Goal: Task Accomplishment & Management: Use online tool/utility

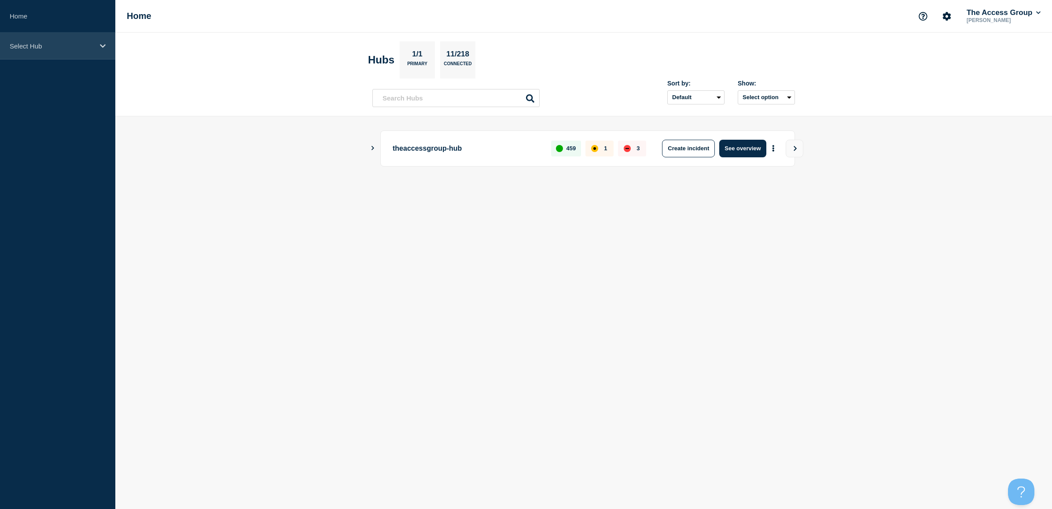
click at [50, 47] on p "Select Hub" at bounding box center [52, 45] width 85 height 7
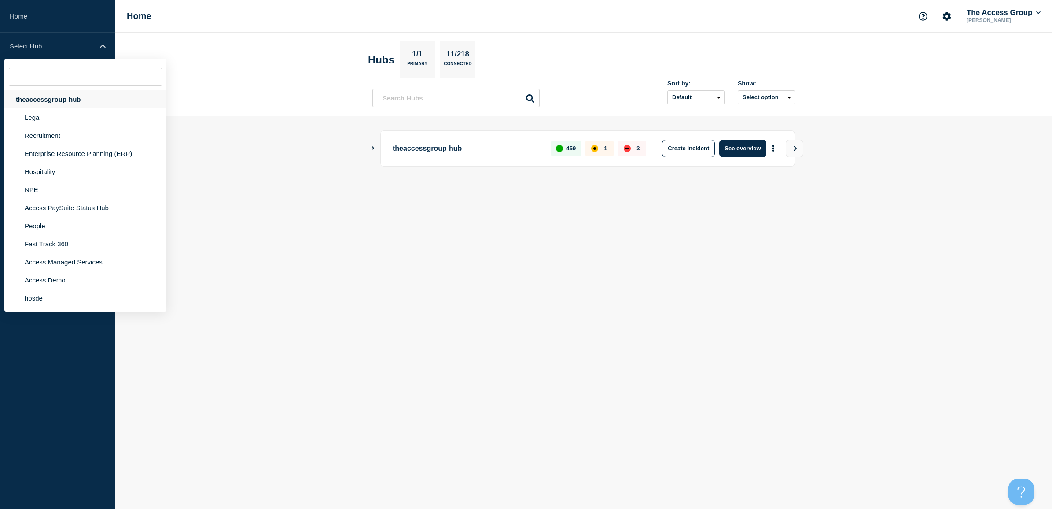
click at [43, 99] on div "theaccessgroup-hub" at bounding box center [85, 99] width 162 height 18
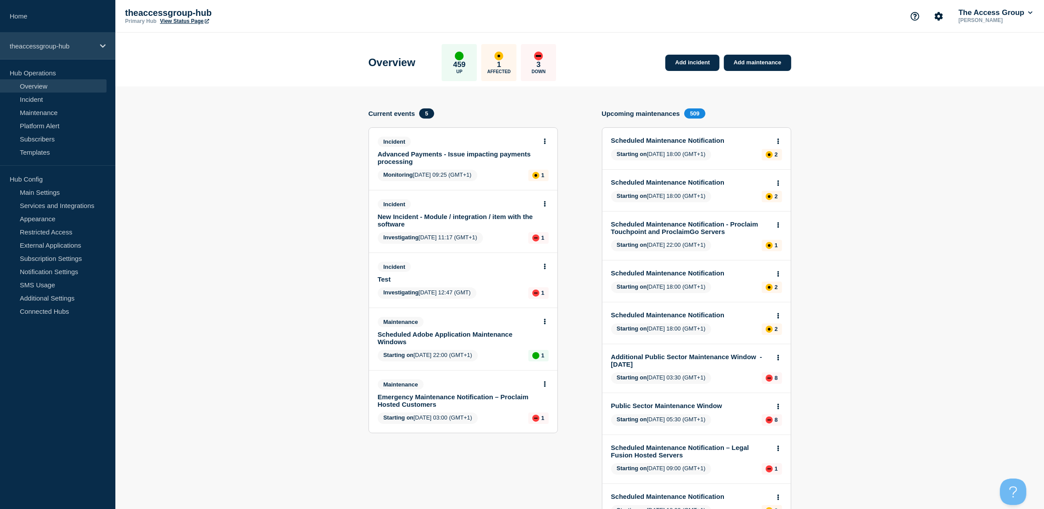
click at [54, 48] on p "theaccessgroup-hub" at bounding box center [52, 45] width 85 height 7
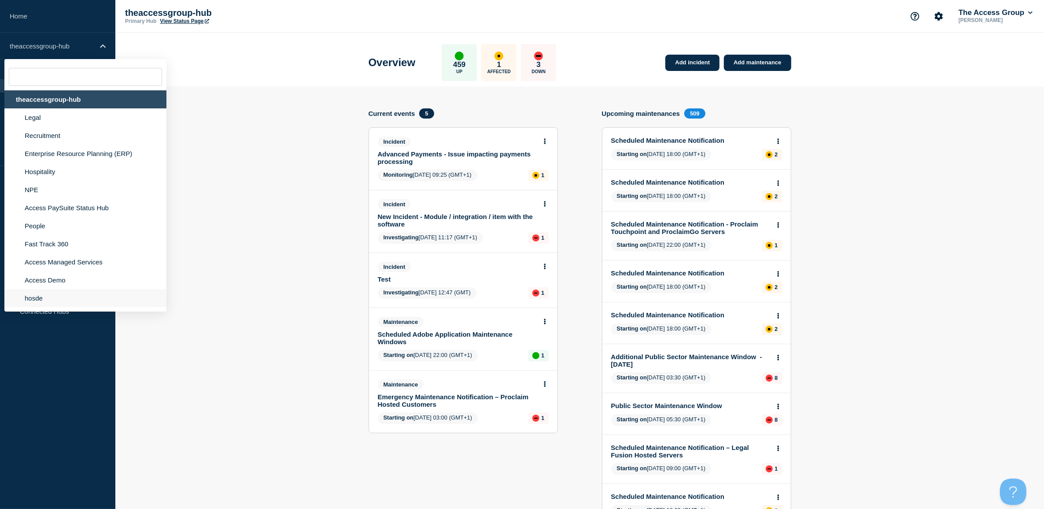
click at [34, 295] on li "hosde" at bounding box center [85, 298] width 162 height 18
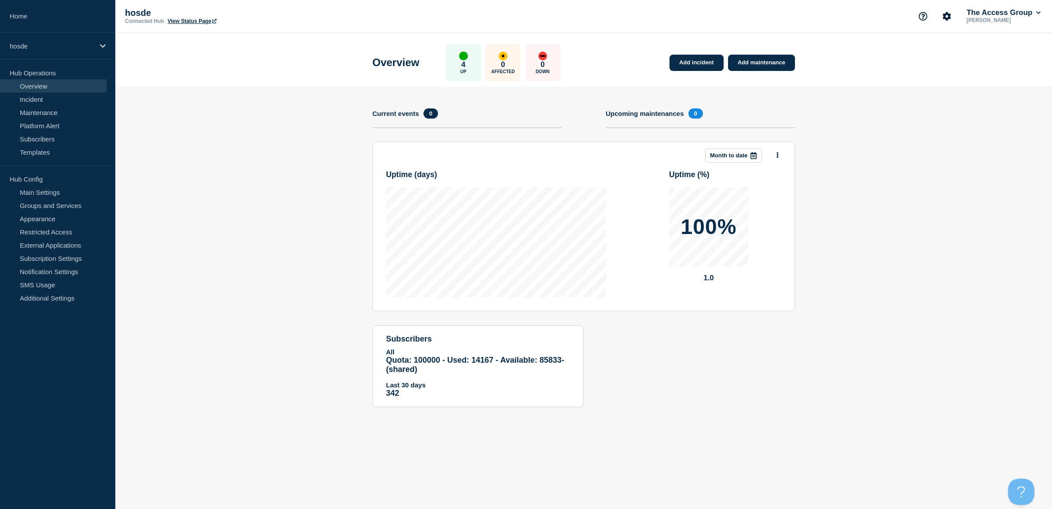
click at [177, 18] on link "View Status Page" at bounding box center [192, 21] width 49 height 6
click at [36, 44] on p "hosde" at bounding box center [52, 45] width 85 height 7
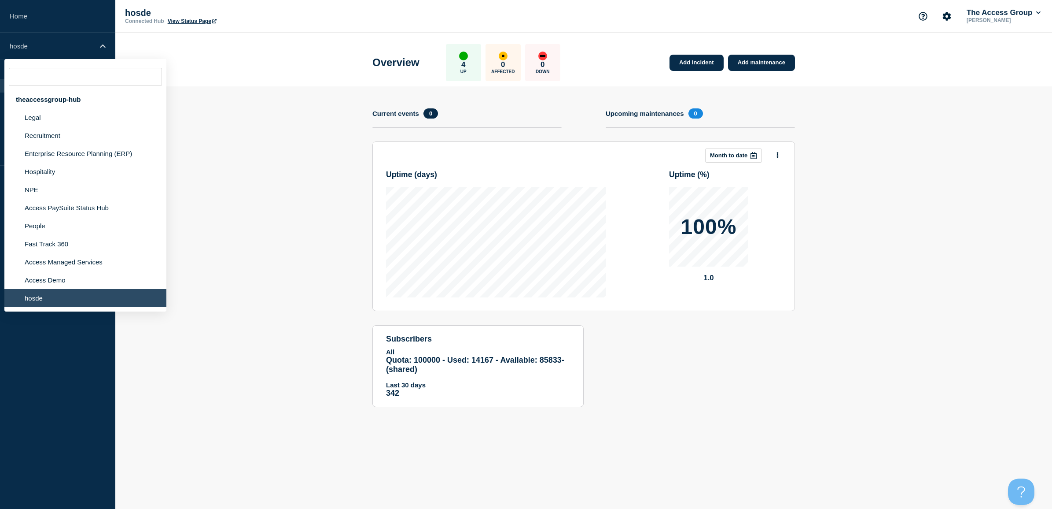
click at [34, 300] on li "hosde" at bounding box center [85, 298] width 162 height 18
click at [317, 144] on section "Add incident Add maintenance Current events 0 Upcoming maintenances 0 This mont…" at bounding box center [583, 253] width 937 height 334
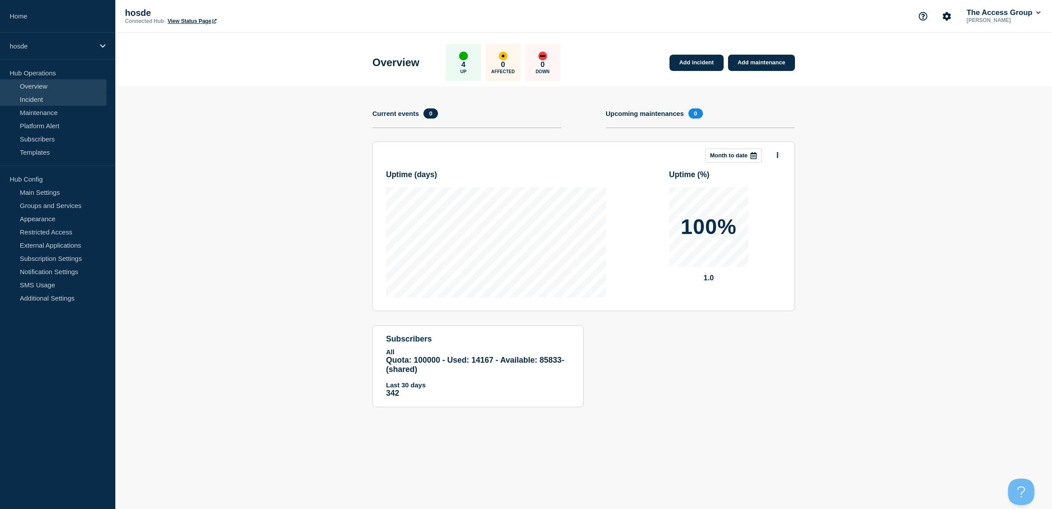
click at [41, 98] on link "Incident" at bounding box center [53, 98] width 107 height 13
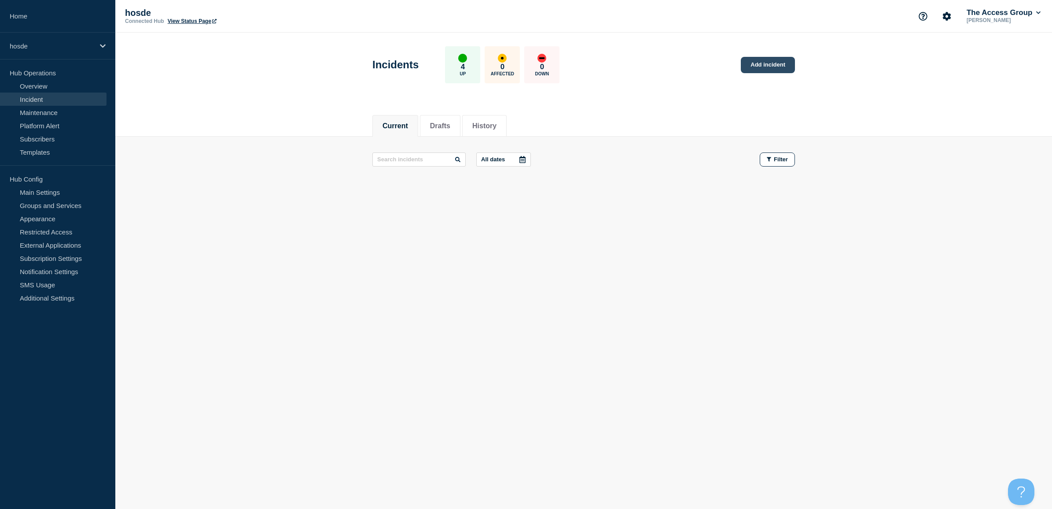
click at [749, 64] on link "Add incident" at bounding box center [768, 65] width 54 height 16
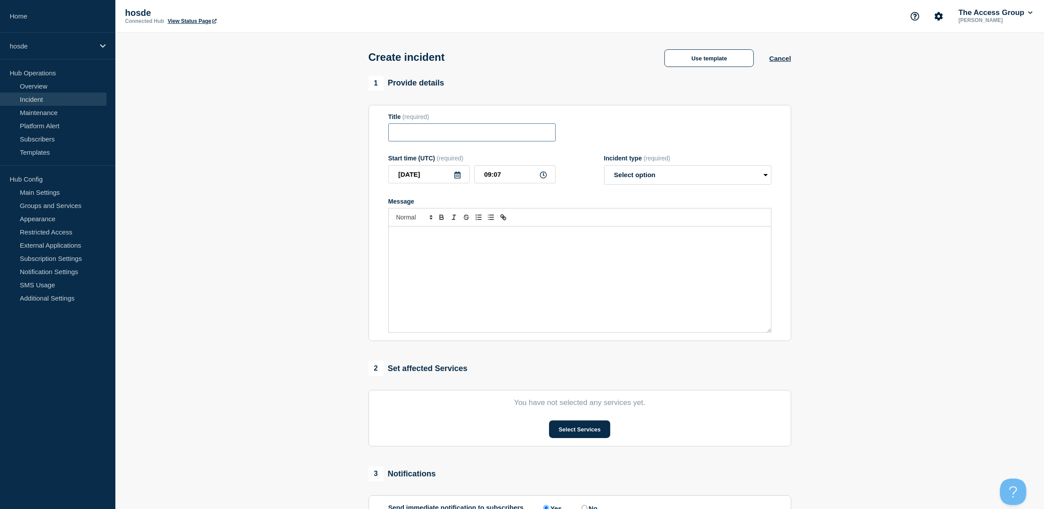
click at [456, 128] on input "Title" at bounding box center [471, 132] width 167 height 18
click at [720, 63] on button "Use template" at bounding box center [708, 58] width 89 height 18
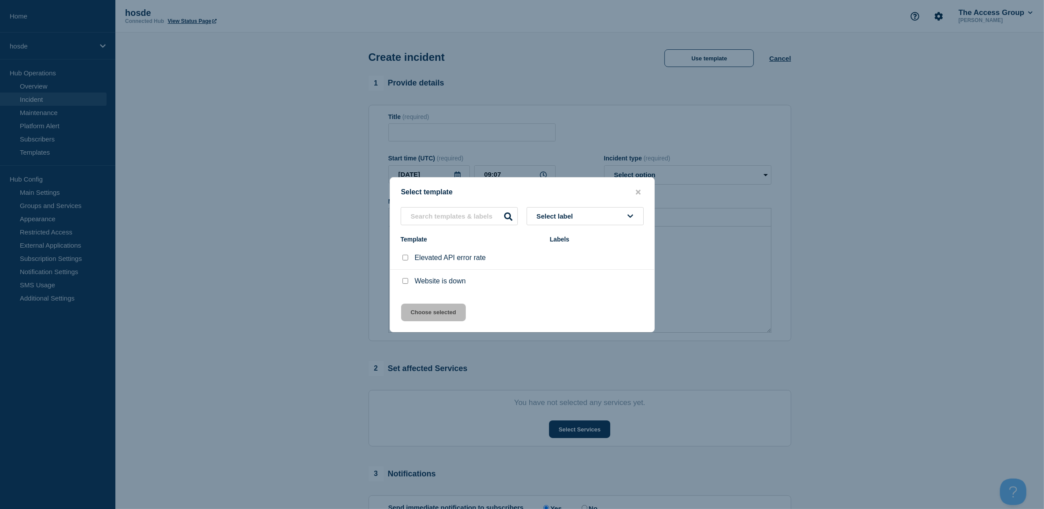
click at [406, 284] on input "Website is down checkbox" at bounding box center [405, 281] width 6 height 6
checkbox input "true"
click at [420, 313] on button "Choose selected" at bounding box center [433, 312] width 65 height 18
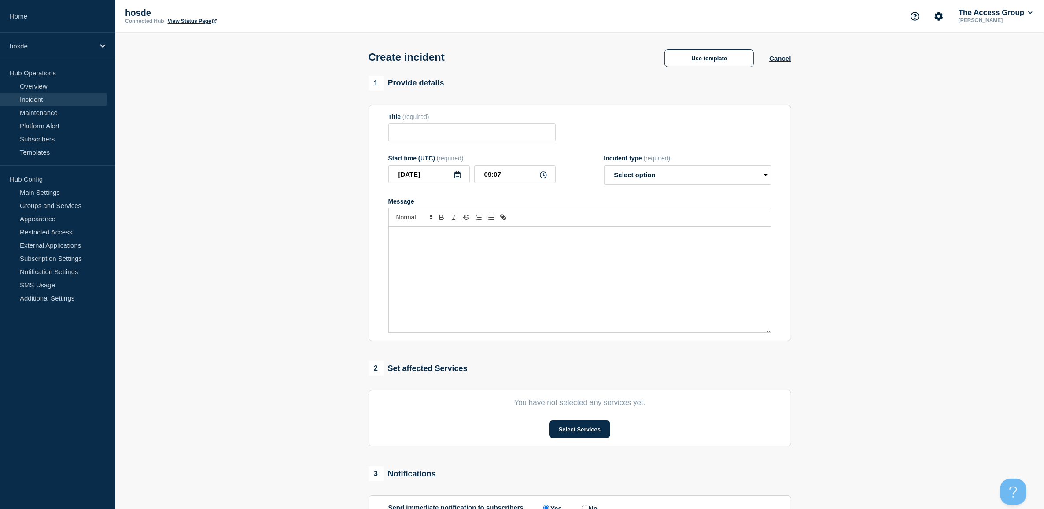
type input "Website is down"
select select "investigating"
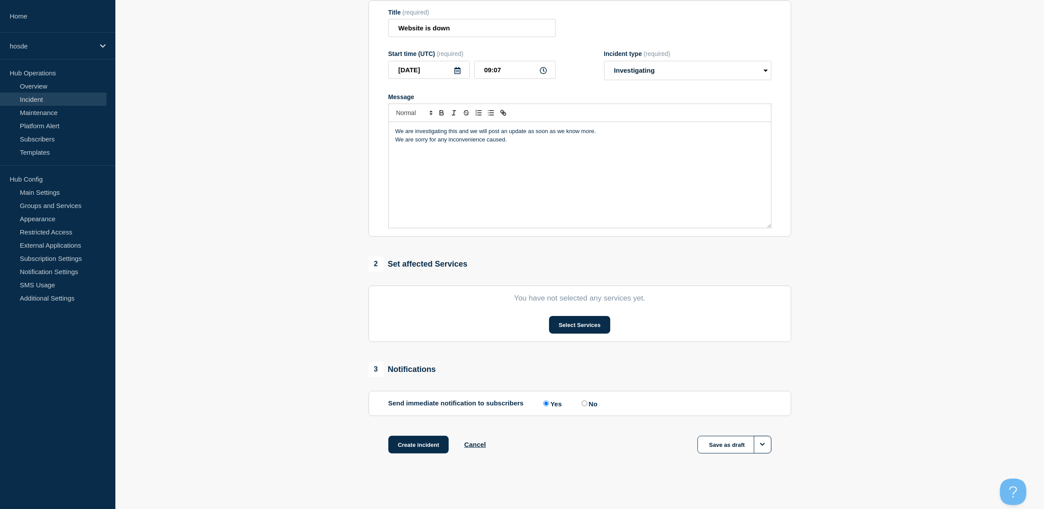
scroll to position [108, 0]
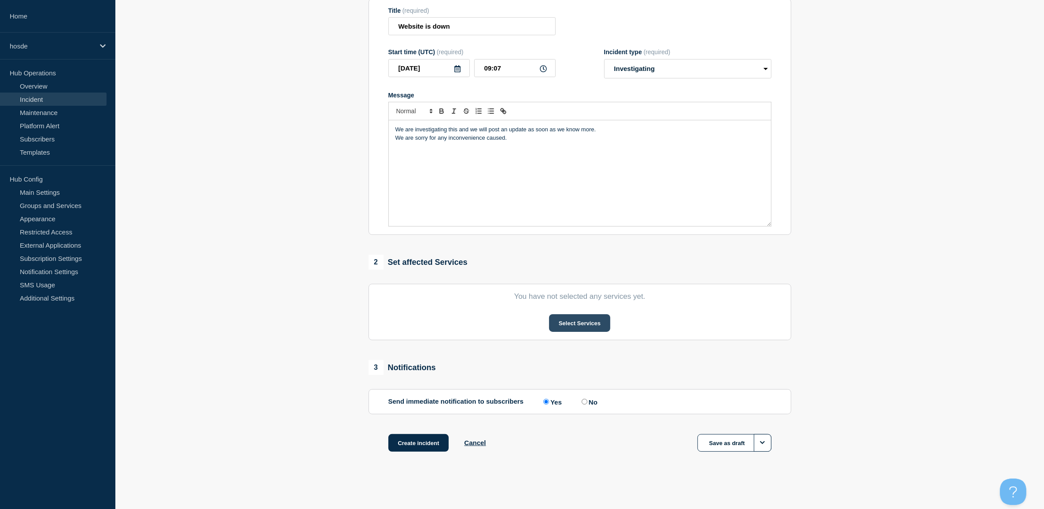
click at [573, 328] on button "Select Services" at bounding box center [579, 323] width 61 height 18
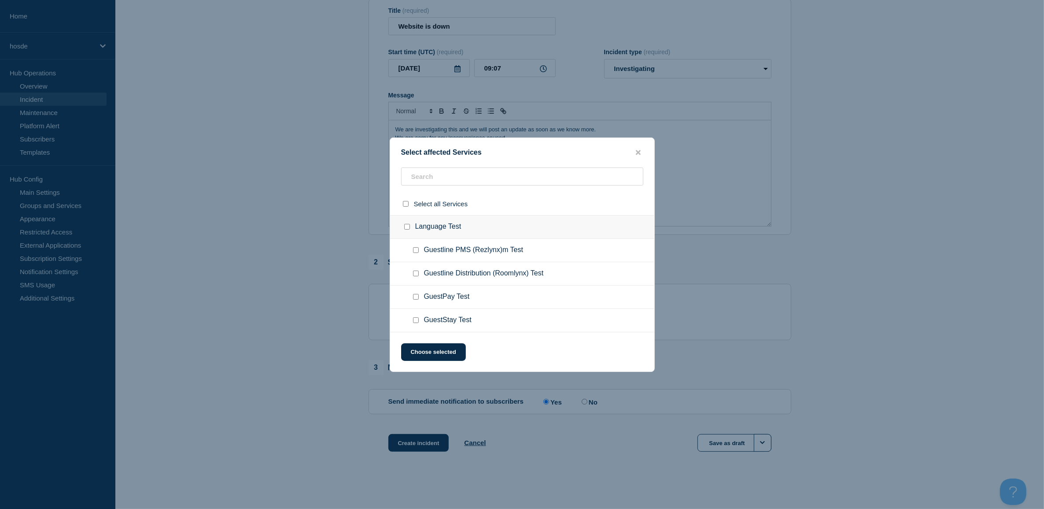
click at [415, 275] on input "Guestline Distribution (Roomlynx) Test checkbox" at bounding box center [416, 273] width 6 height 6
checkbox input "true"
click at [438, 357] on button "Choose selected" at bounding box center [433, 352] width 65 height 18
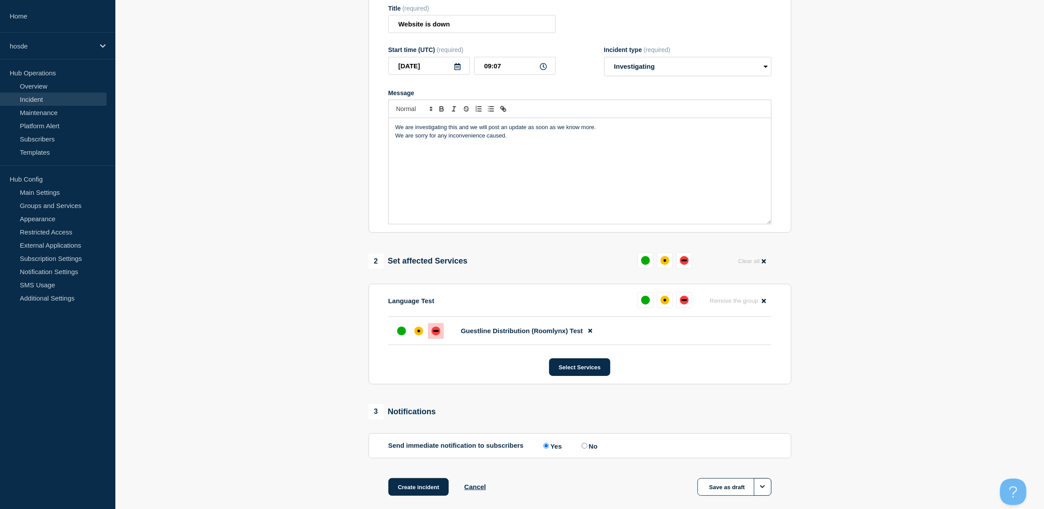
click at [436, 334] on div "down" at bounding box center [436, 330] width 9 height 9
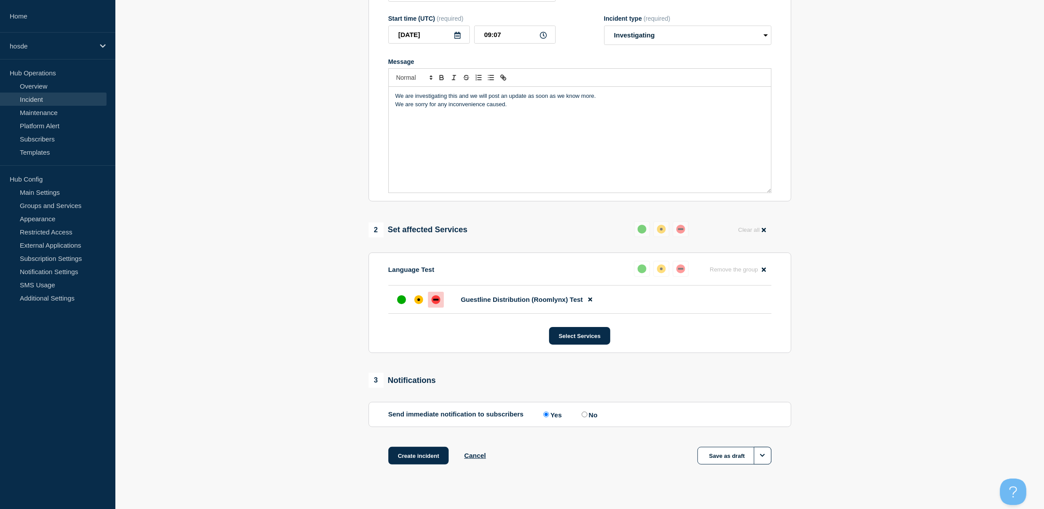
scroll to position [155, 0]
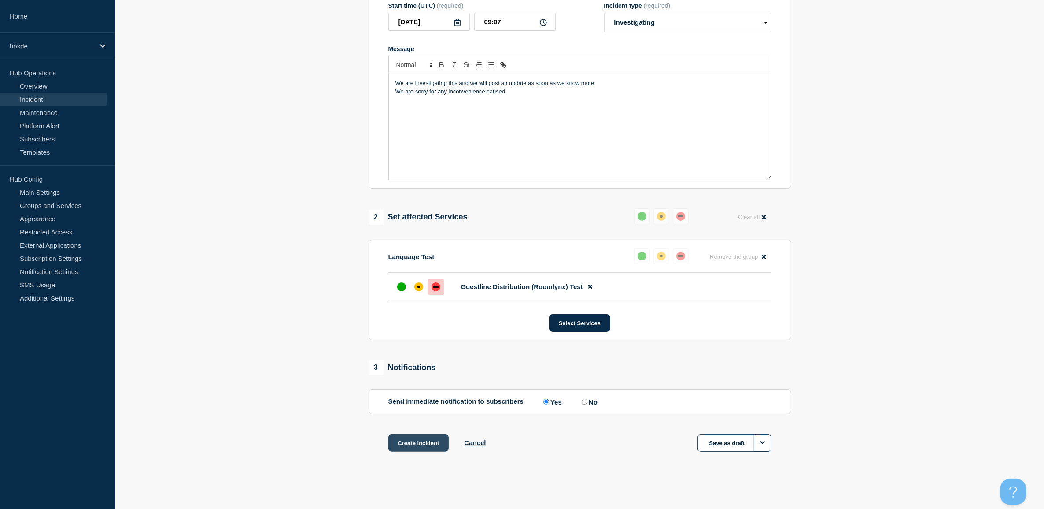
click at [428, 443] on button "Create incident" at bounding box center [418, 443] width 61 height 18
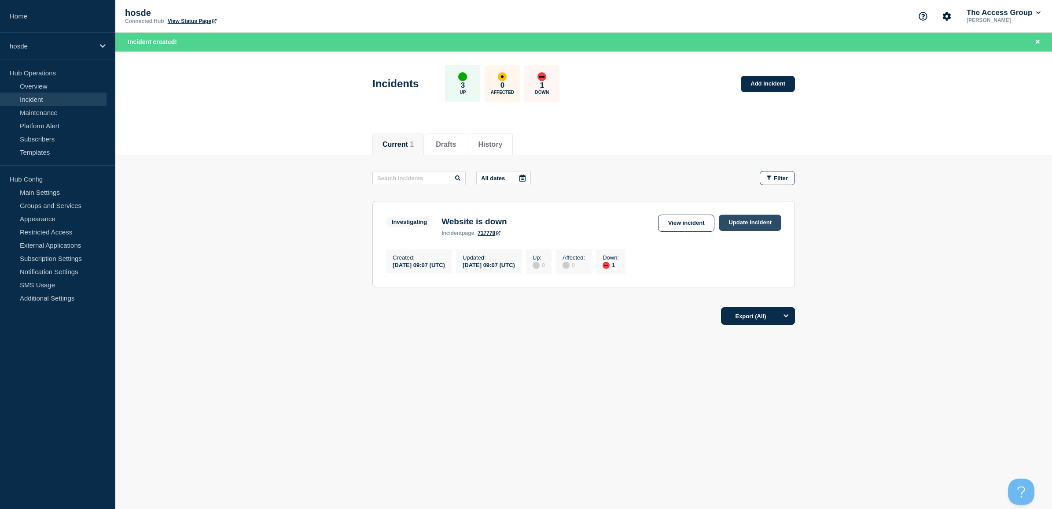
click at [732, 223] on link "Update incident" at bounding box center [750, 222] width 63 height 16
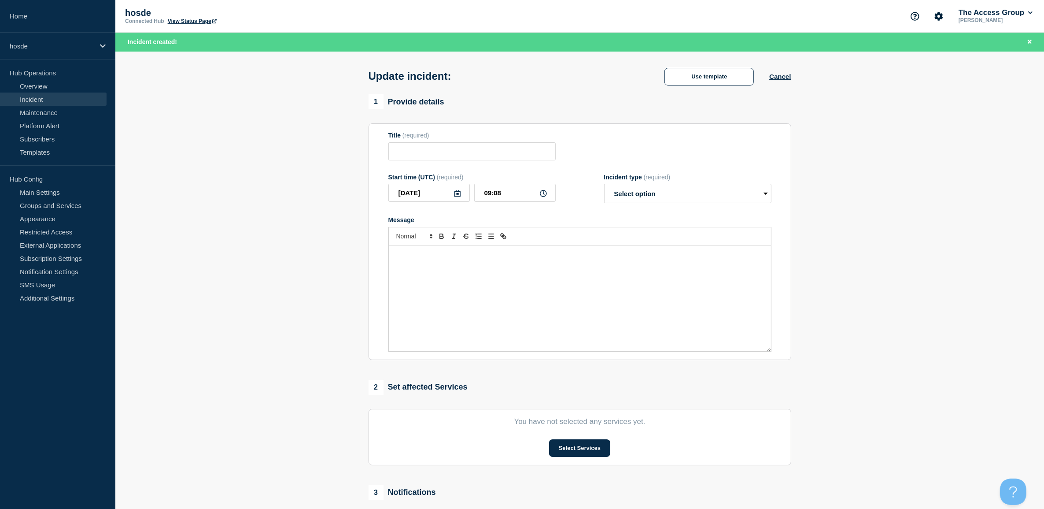
type input "Website is down"
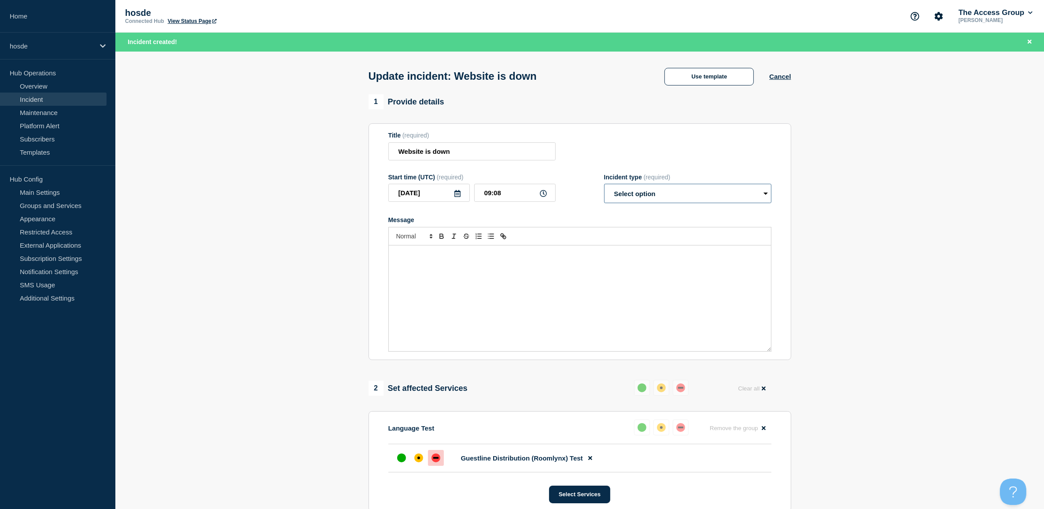
click at [626, 198] on select "Select option Investigating Identified Monitoring Resolved" at bounding box center [687, 193] width 167 height 19
select select "resolved"
click at [604, 186] on select "Select option Investigating Identified Monitoring Resolved" at bounding box center [687, 193] width 167 height 19
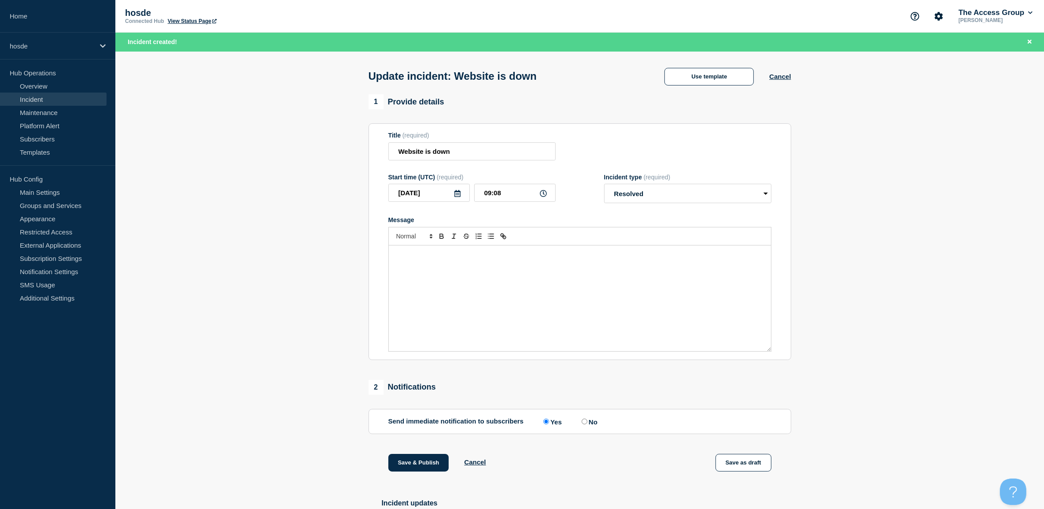
click at [546, 269] on div "Message" at bounding box center [580, 298] width 382 height 106
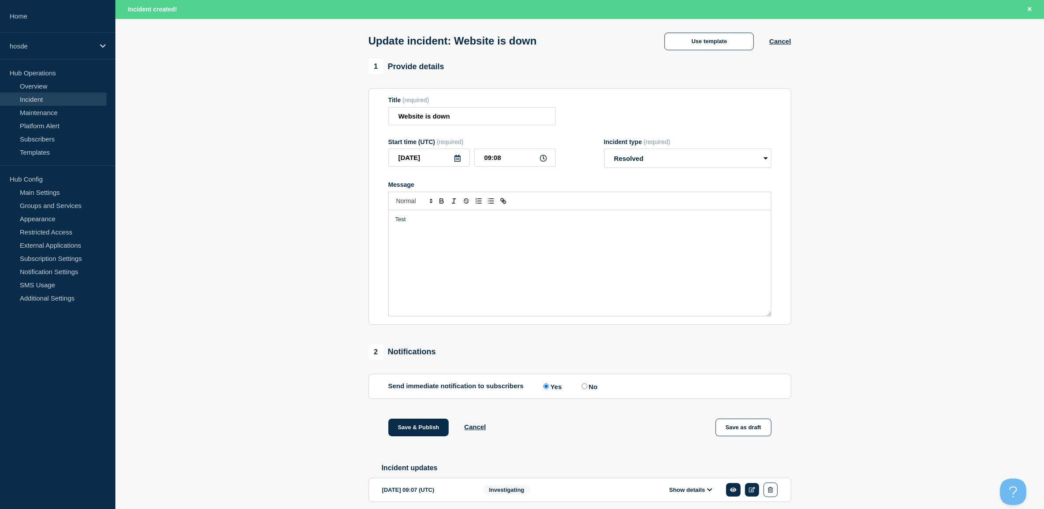
scroll to position [74, 0]
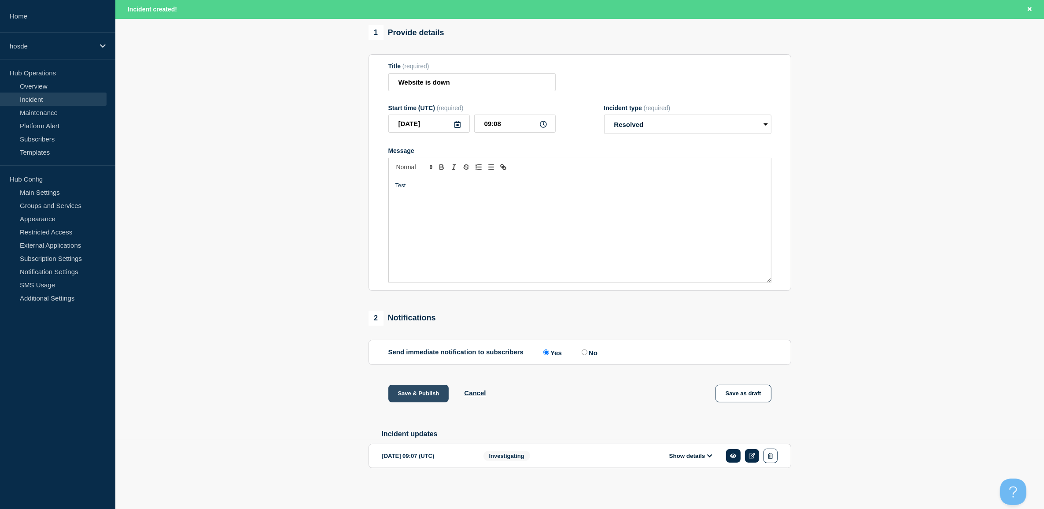
click at [404, 387] on button "Save & Publish" at bounding box center [418, 393] width 61 height 18
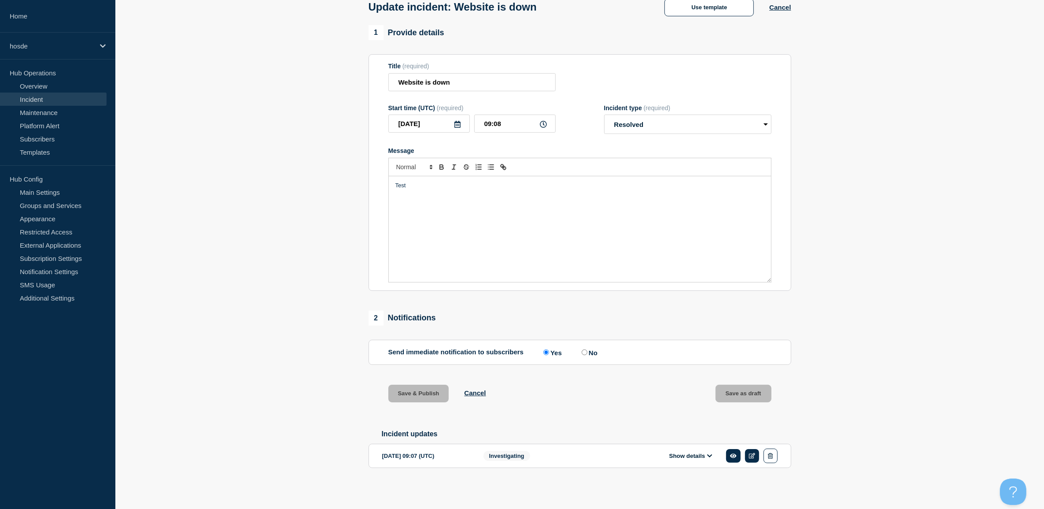
scroll to position [55, 0]
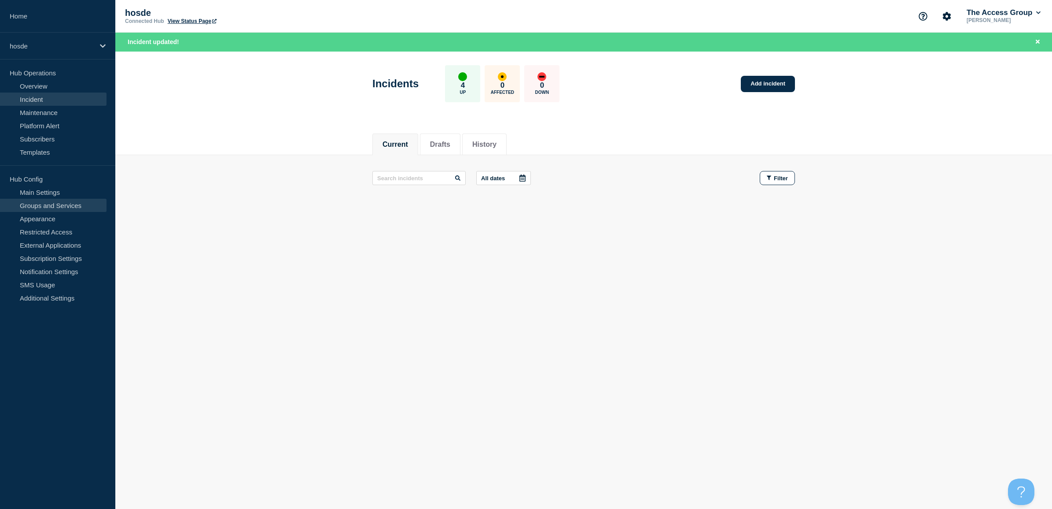
click at [54, 202] on link "Groups and Services" at bounding box center [53, 205] width 107 height 13
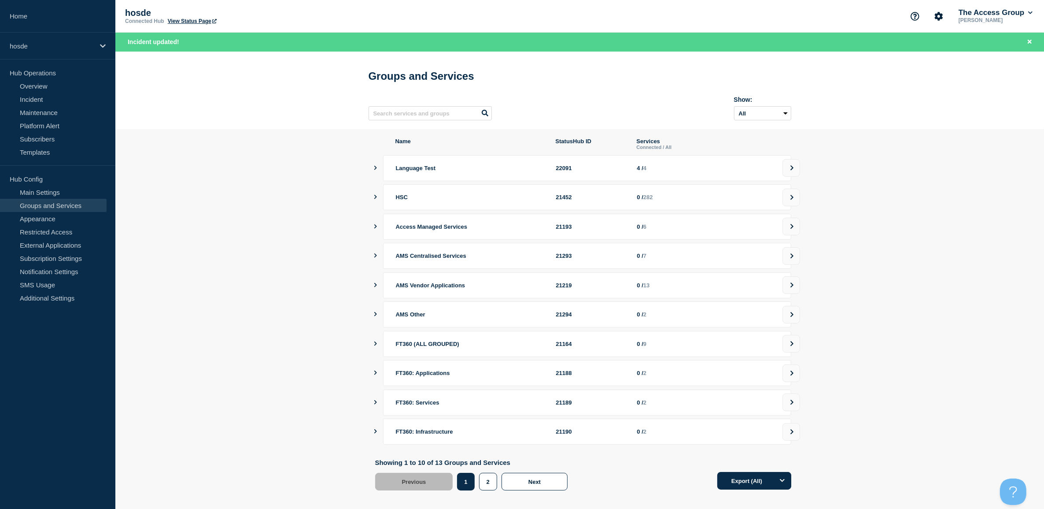
click at [375, 229] on icon "showServices" at bounding box center [375, 226] width 3 height 4
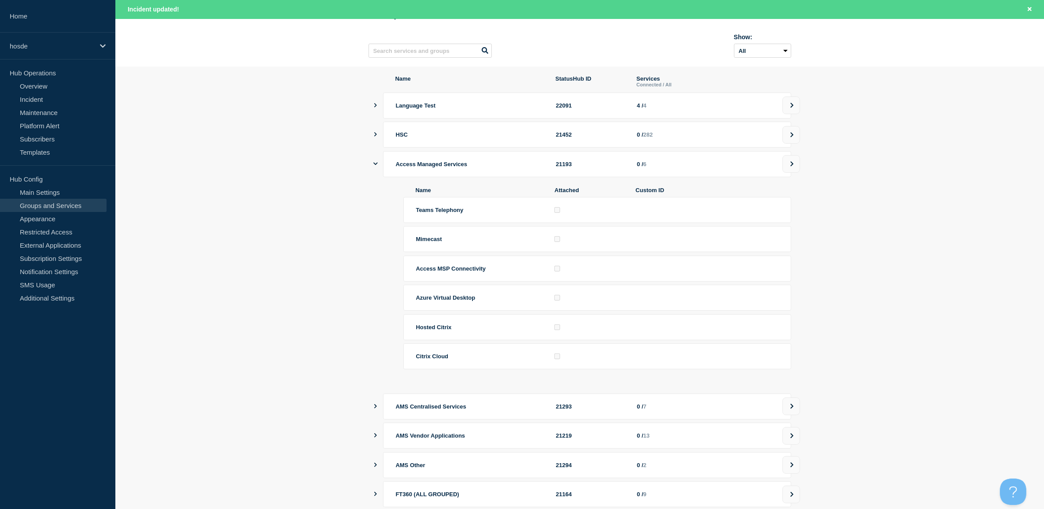
scroll to position [62, 0]
click at [375, 166] on icon "showServices" at bounding box center [375, 164] width 4 height 3
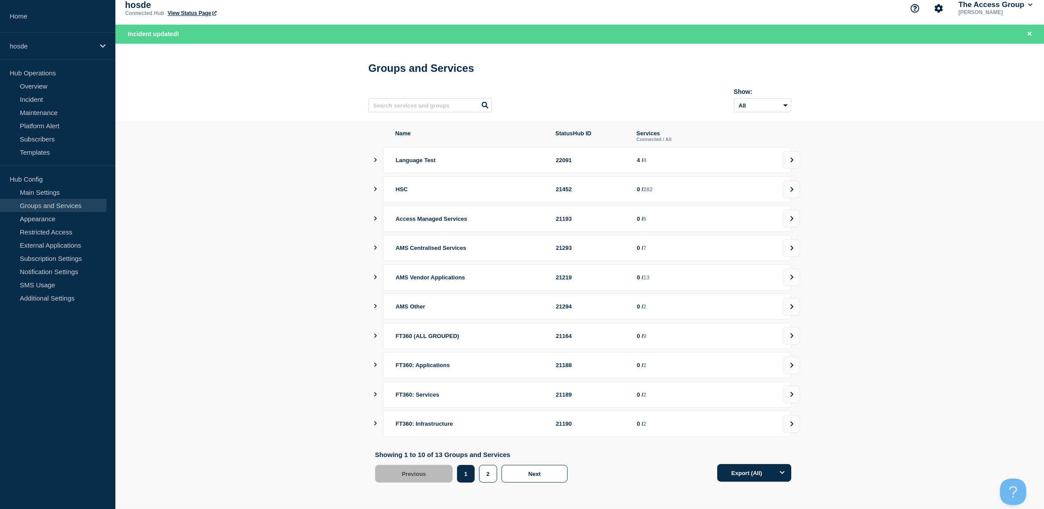
scroll to position [13, 0]
click at [492, 478] on button "2" at bounding box center [488, 474] width 18 height 18
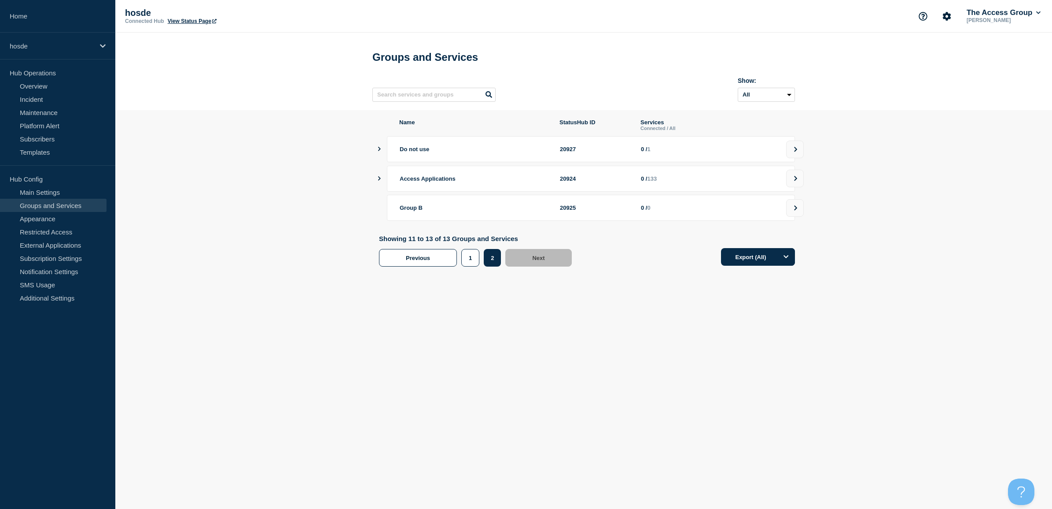
click at [380, 181] on icon "showServices" at bounding box center [379, 178] width 6 height 4
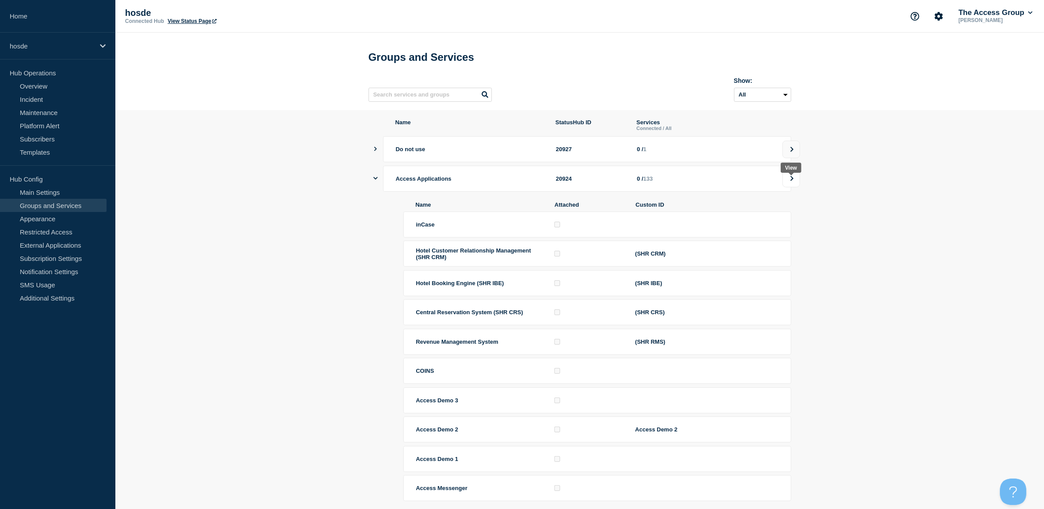
click at [790, 181] on icon at bounding box center [792, 178] width 6 height 5
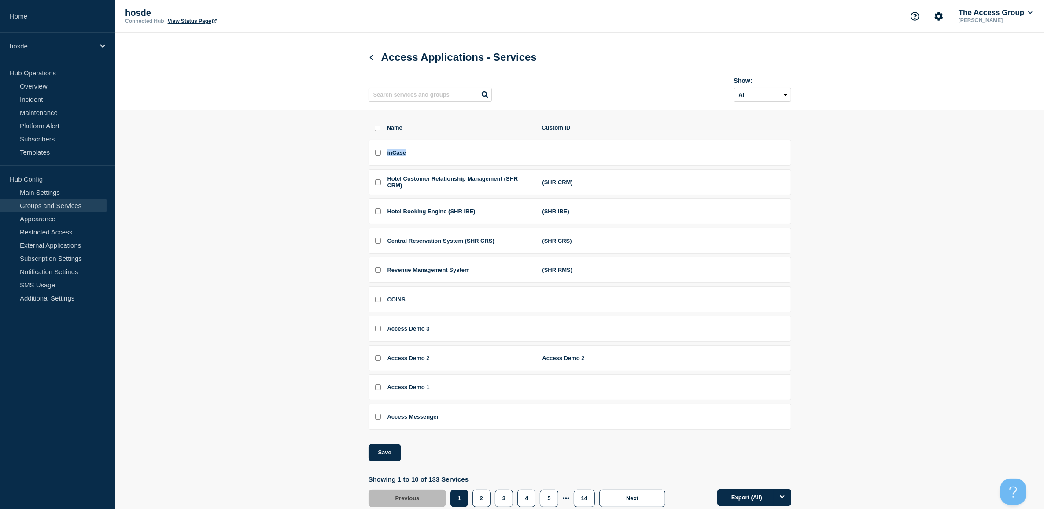
drag, startPoint x: 386, startPoint y: 155, endPoint x: 412, endPoint y: 155, distance: 26.0
click at [412, 155] on li "inCase" at bounding box center [580, 153] width 423 height 26
click at [412, 155] on div "inCase" at bounding box center [459, 152] width 144 height 7
drag, startPoint x: 384, startPoint y: 155, endPoint x: 413, endPoint y: 155, distance: 28.2
click at [413, 155] on li "inCase" at bounding box center [580, 153] width 423 height 26
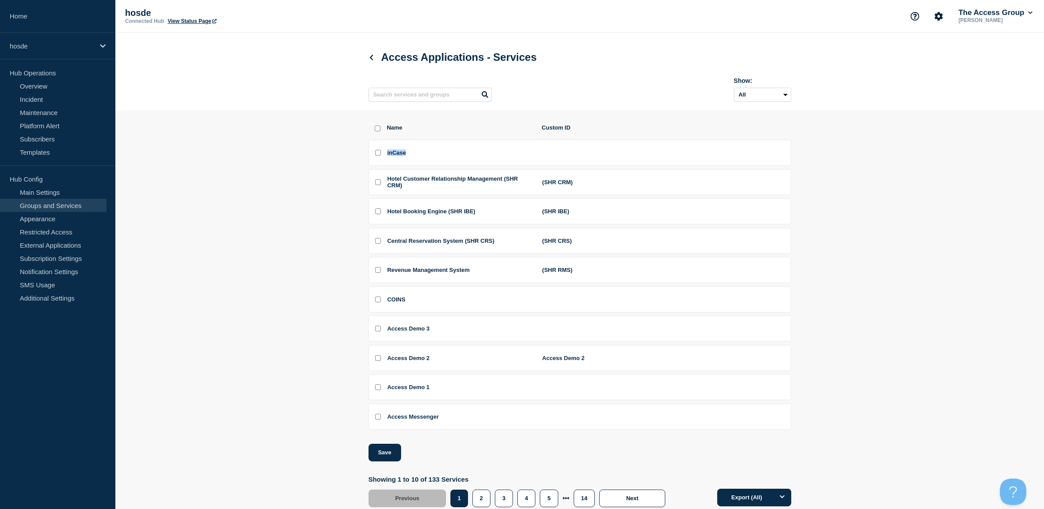
drag, startPoint x: 413, startPoint y: 155, endPoint x: 391, endPoint y: 156, distance: 21.6
click at [394, 156] on span "inCase" at bounding box center [396, 152] width 19 height 7
drag, startPoint x: 387, startPoint y: 156, endPoint x: 411, endPoint y: 157, distance: 24.2
click at [411, 156] on div "inCase" at bounding box center [459, 152] width 144 height 7
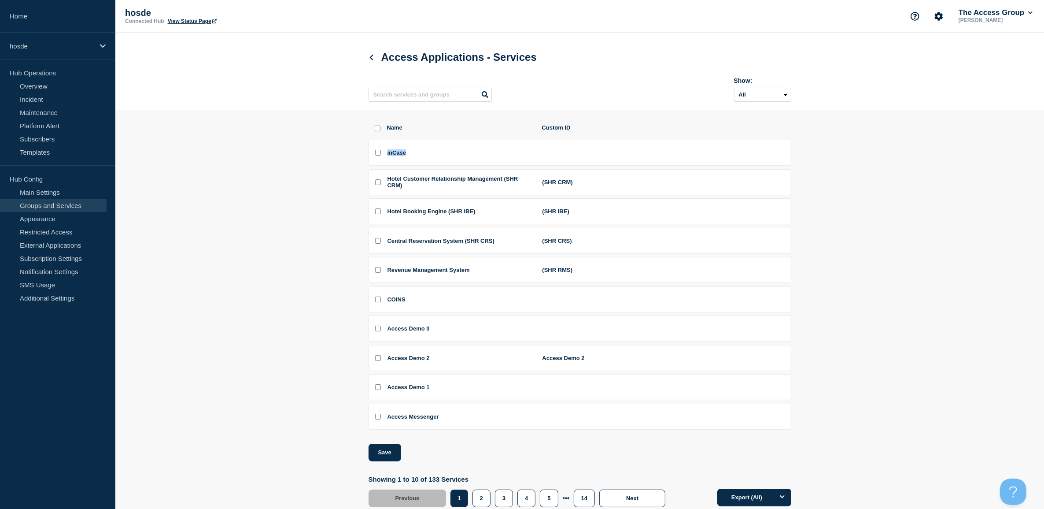
drag, startPoint x: 414, startPoint y: 155, endPoint x: 387, endPoint y: 155, distance: 26.4
click at [387, 155] on div "inCase" at bounding box center [459, 152] width 144 height 7
click at [369, 58] on icon at bounding box center [371, 58] width 7 height 6
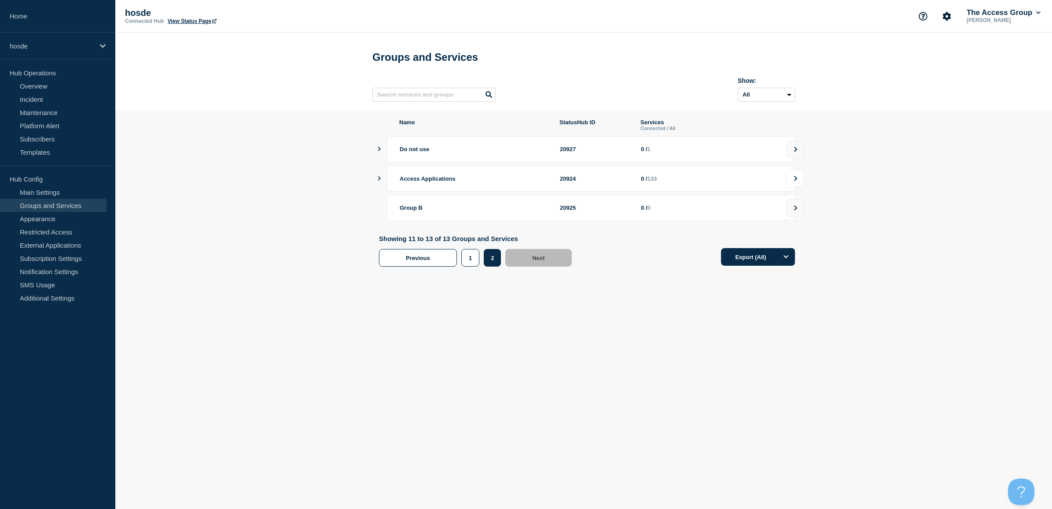
click at [794, 181] on icon at bounding box center [796, 178] width 6 height 5
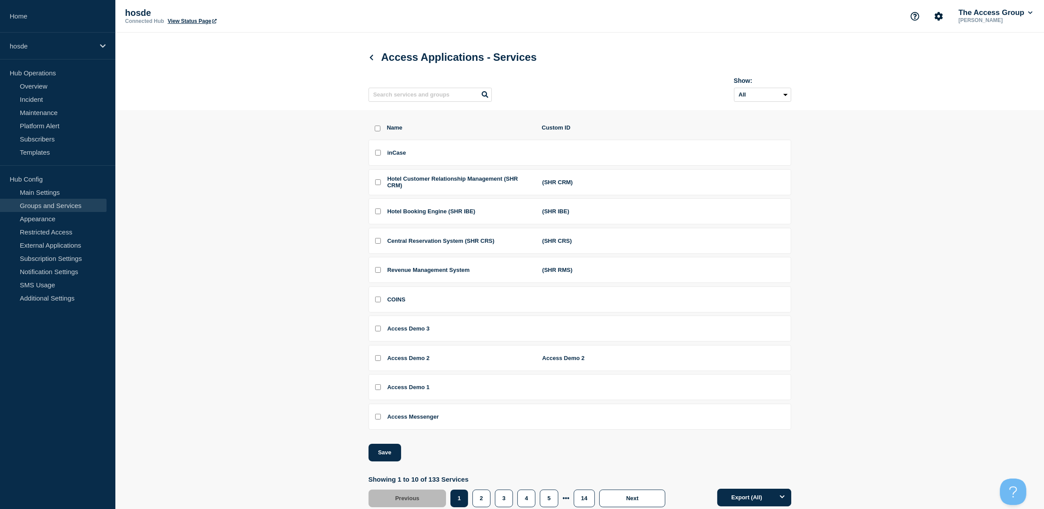
scroll to position [28, 0]
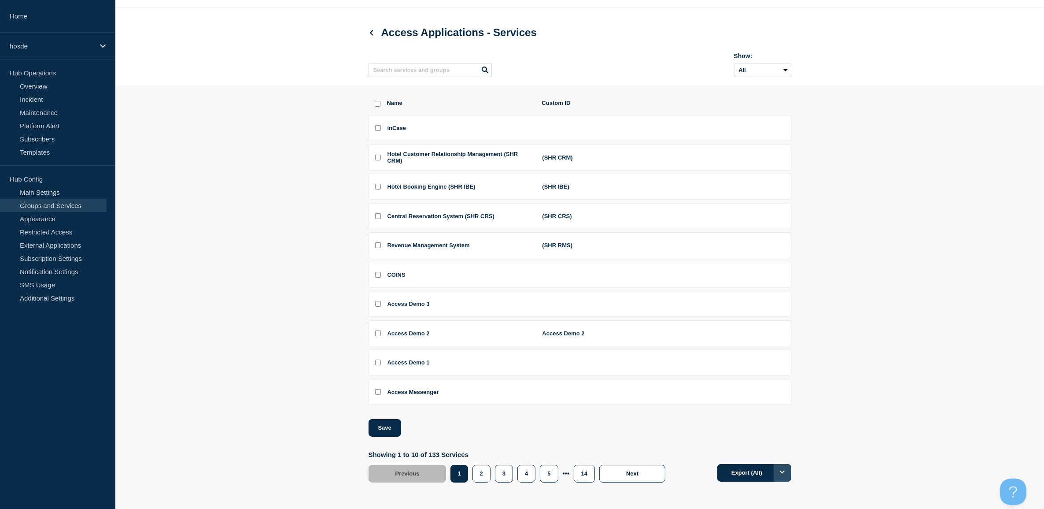
click at [785, 478] on button "Options" at bounding box center [783, 473] width 18 height 18
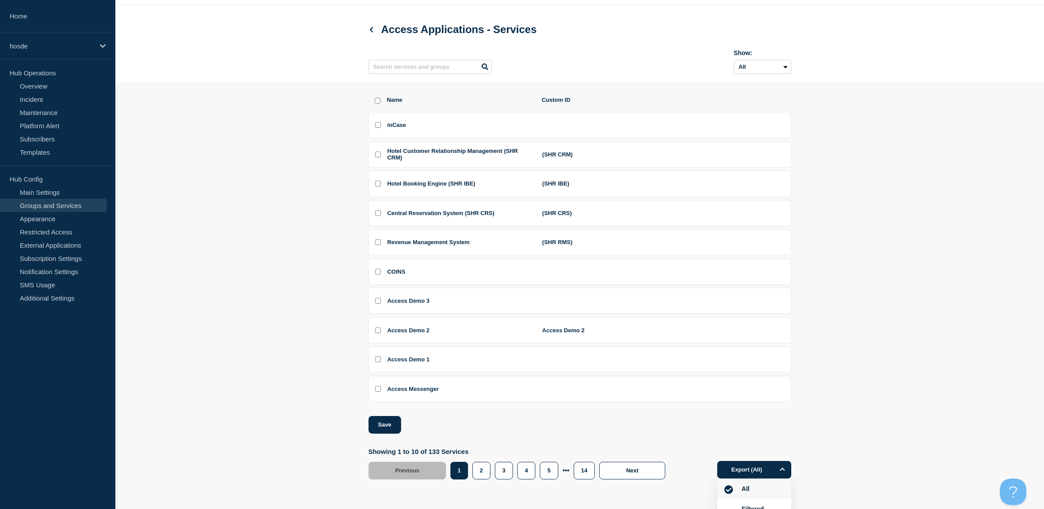
scroll to position [60, 0]
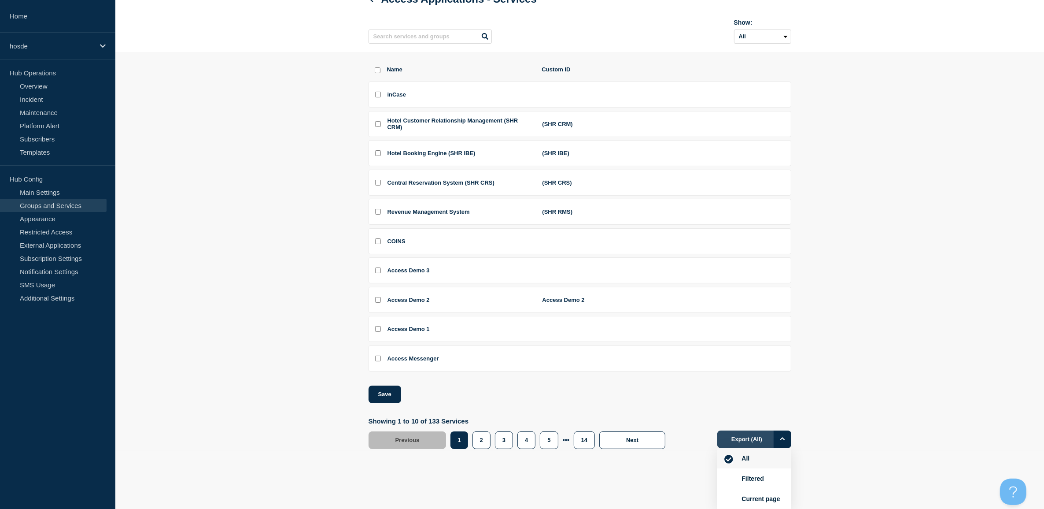
click at [743, 433] on button "Export (All)" at bounding box center [754, 439] width 74 height 18
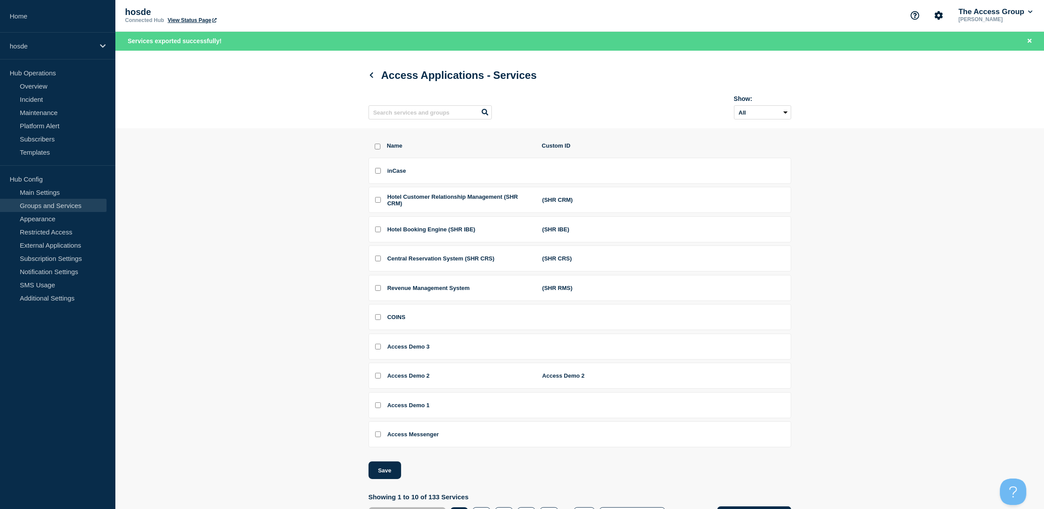
scroll to position [0, 0]
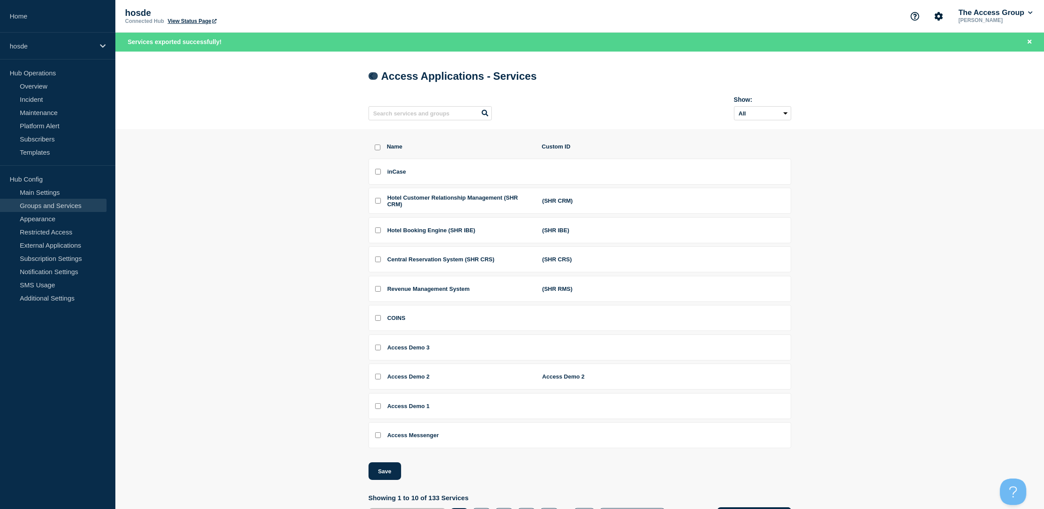
click at [372, 78] on icon at bounding box center [371, 76] width 7 height 6
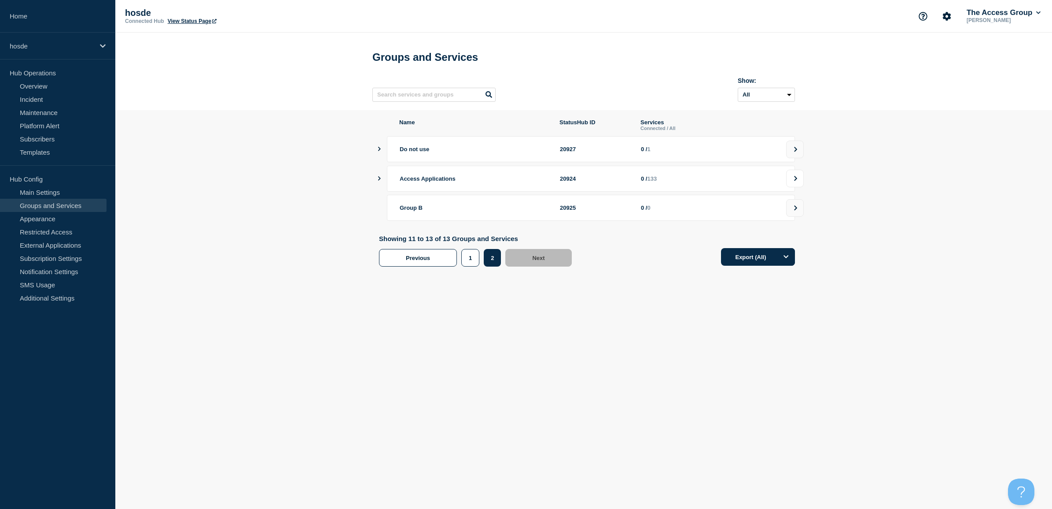
click at [792, 184] on button at bounding box center [795, 179] width 18 height 18
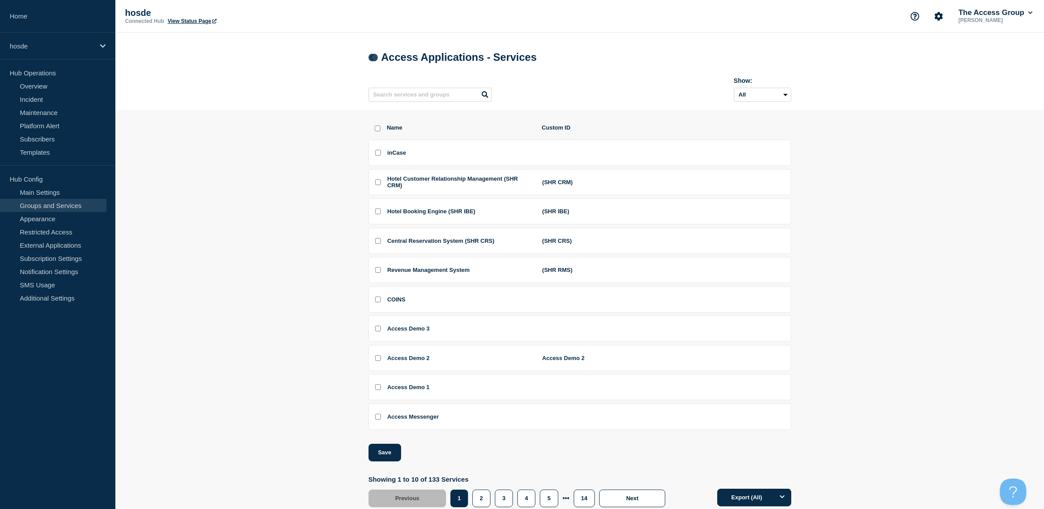
click at [375, 61] on link at bounding box center [373, 57] width 9 height 7
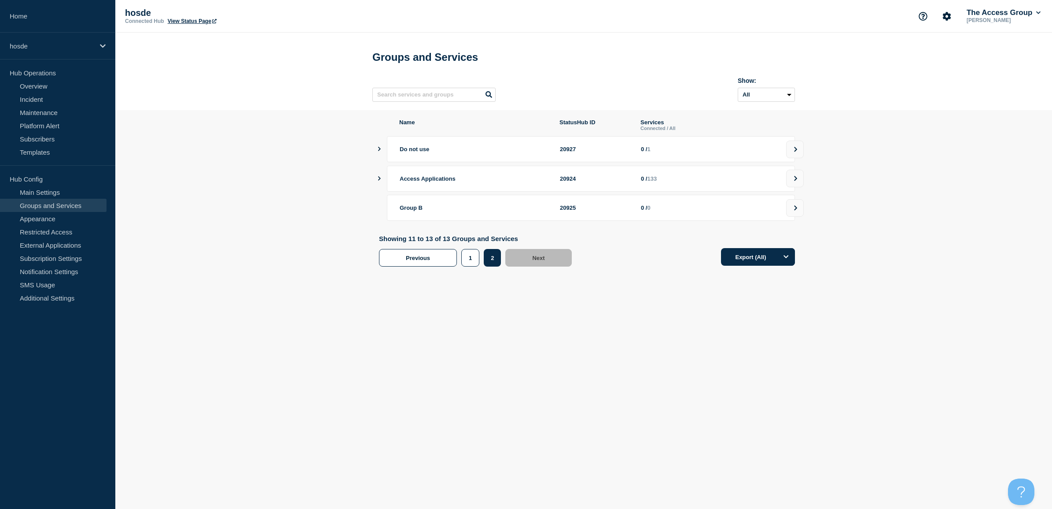
click at [381, 181] on icon "showServices" at bounding box center [379, 178] width 6 height 4
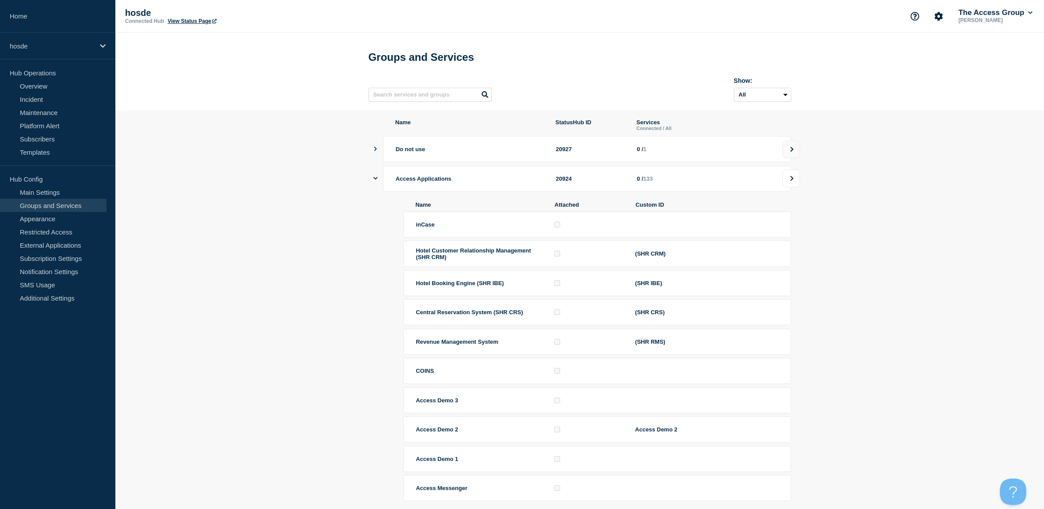
click at [791, 181] on icon at bounding box center [792, 178] width 6 height 5
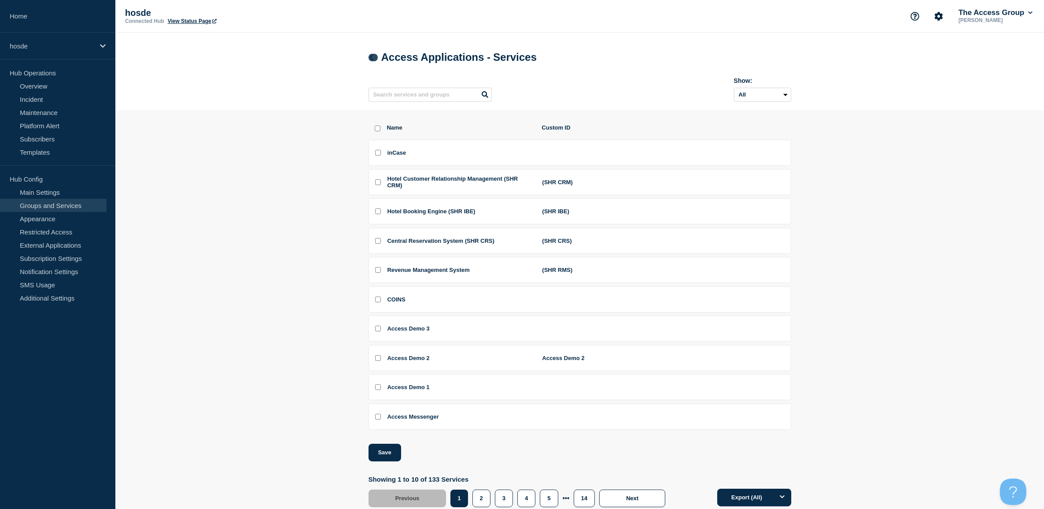
click at [373, 59] on icon at bounding box center [371, 58] width 7 height 6
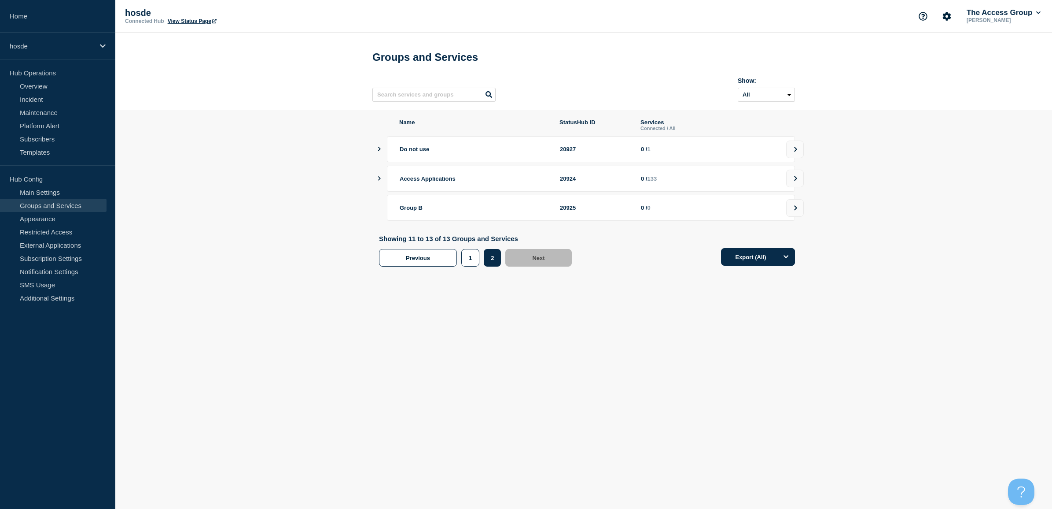
click at [75, 205] on link "Groups and Services" at bounding box center [53, 205] width 107 height 13
click at [41, 49] on p "hosde" at bounding box center [52, 45] width 85 height 7
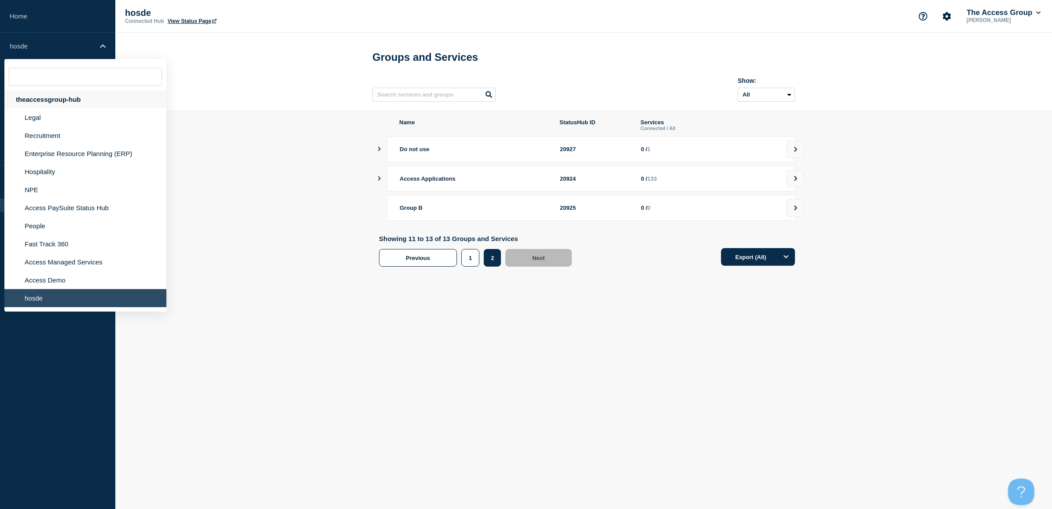
click at [40, 99] on div "theaccessgroup-hub" at bounding box center [85, 99] width 162 height 18
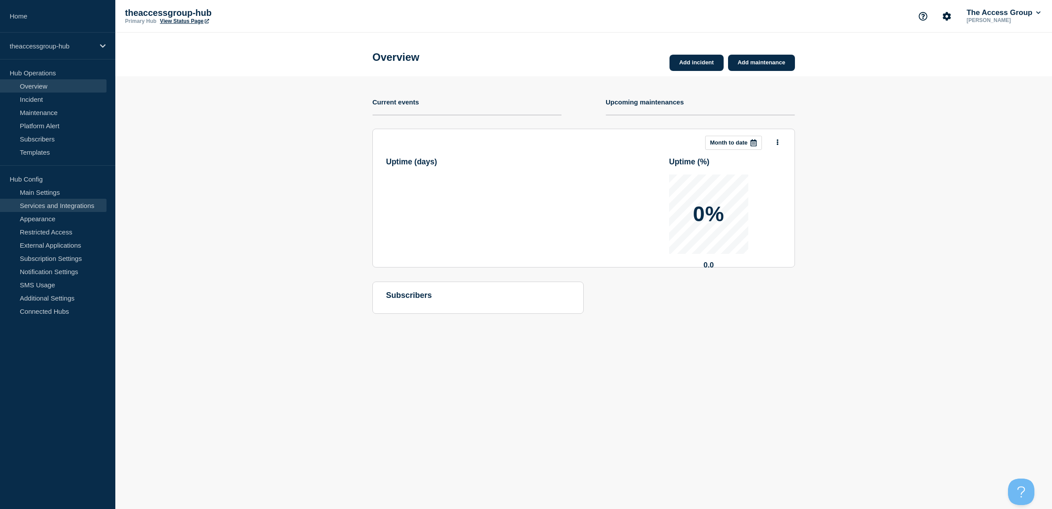
click at [65, 208] on link "Services and Integrations" at bounding box center [53, 205] width 107 height 13
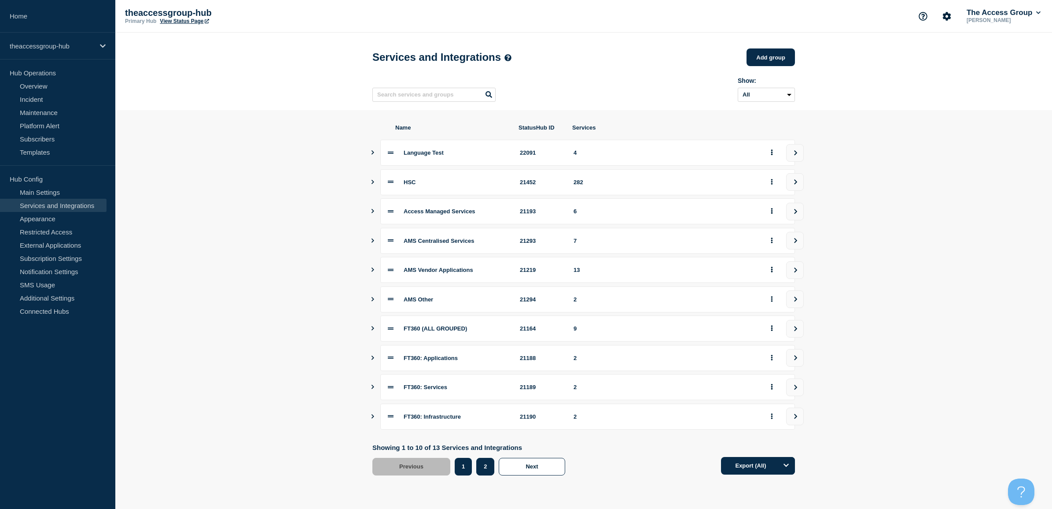
click at [487, 468] on button "2" at bounding box center [485, 467] width 18 height 18
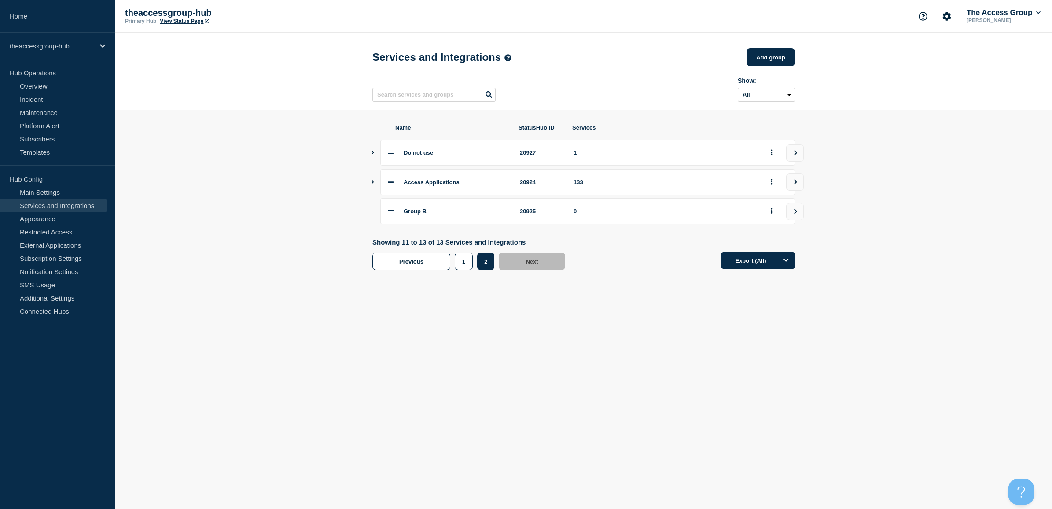
click at [372, 184] on icon "Show services" at bounding box center [373, 182] width 6 height 4
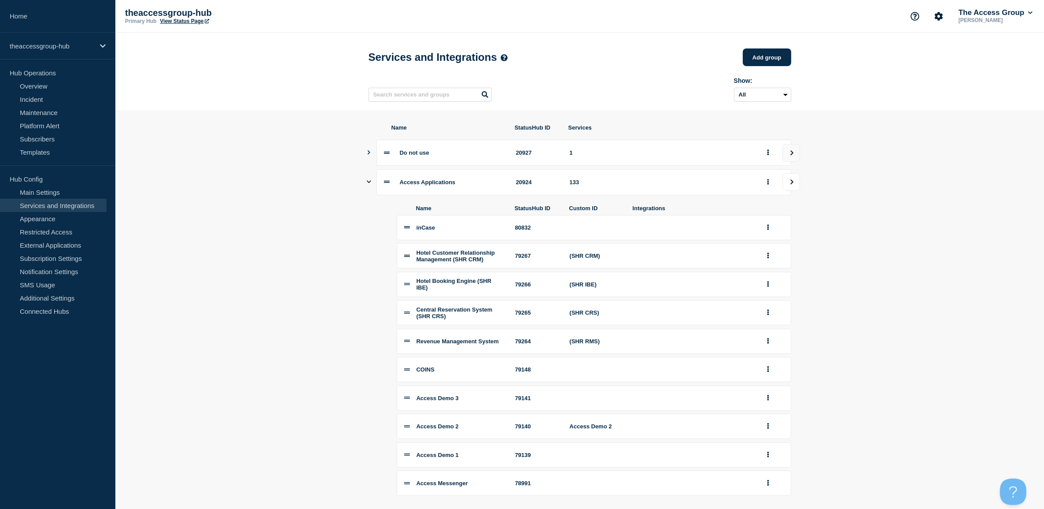
click at [787, 184] on button "view group" at bounding box center [791, 182] width 18 height 18
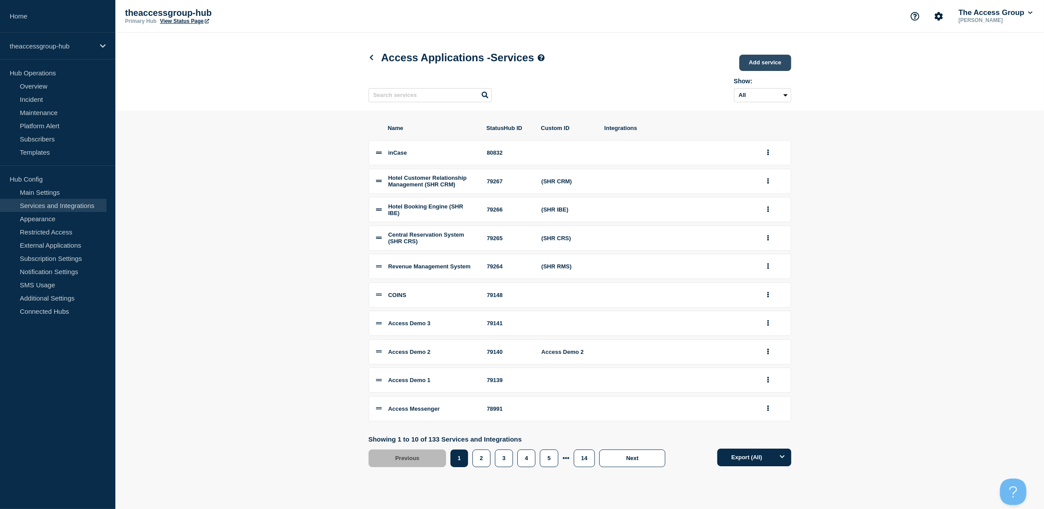
click at [774, 64] on link "Add service" at bounding box center [765, 63] width 52 height 16
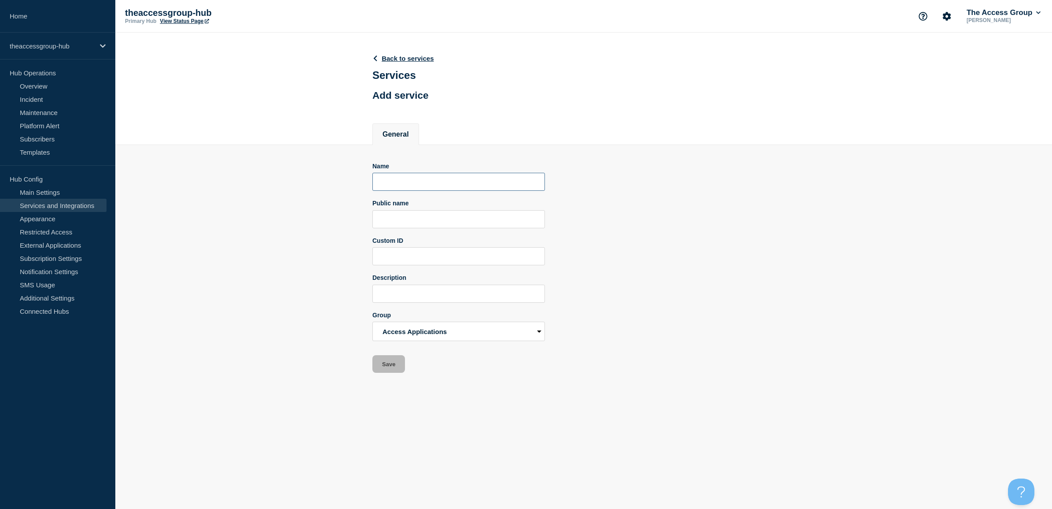
click at [473, 187] on input "Name" at bounding box center [459, 182] width 173 height 18
drag, startPoint x: 478, startPoint y: 184, endPoint x: 316, endPoint y: 186, distance: 162.1
click at [316, 186] on section "Name Essential TrialApp Test Public name Custom ID Description Group Language T…" at bounding box center [583, 259] width 937 height 228
type input "Essential TrialApp Test"
click at [496, 223] on input "Public name" at bounding box center [459, 219] width 173 height 18
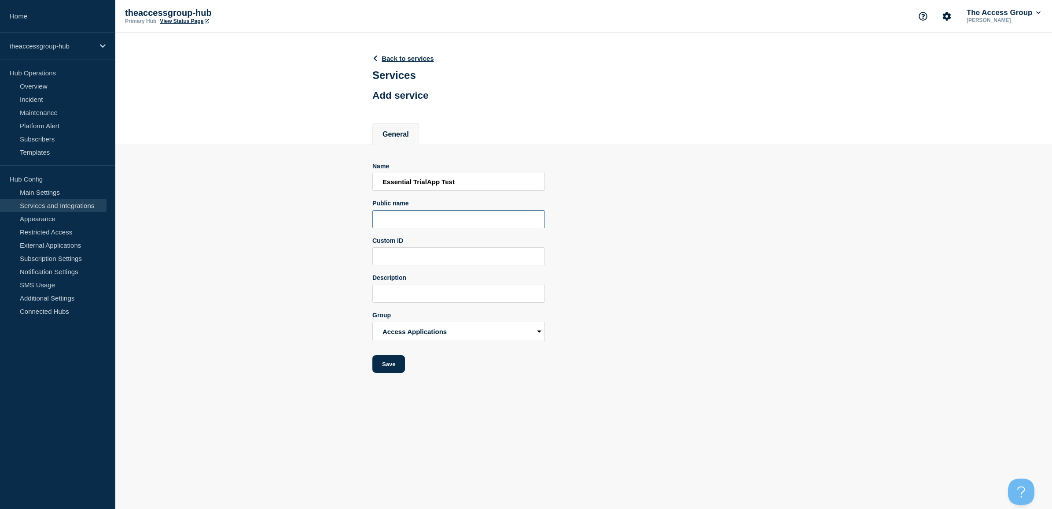
paste input "Essential TrialApp Test"
type input "Essential TrialApp Test"
click at [428, 299] on input "Description" at bounding box center [459, 293] width 173 height 18
paste input "Essential TrialApp Test"
click at [479, 296] on input "Essential TrialApp Test" at bounding box center [459, 293] width 173 height 18
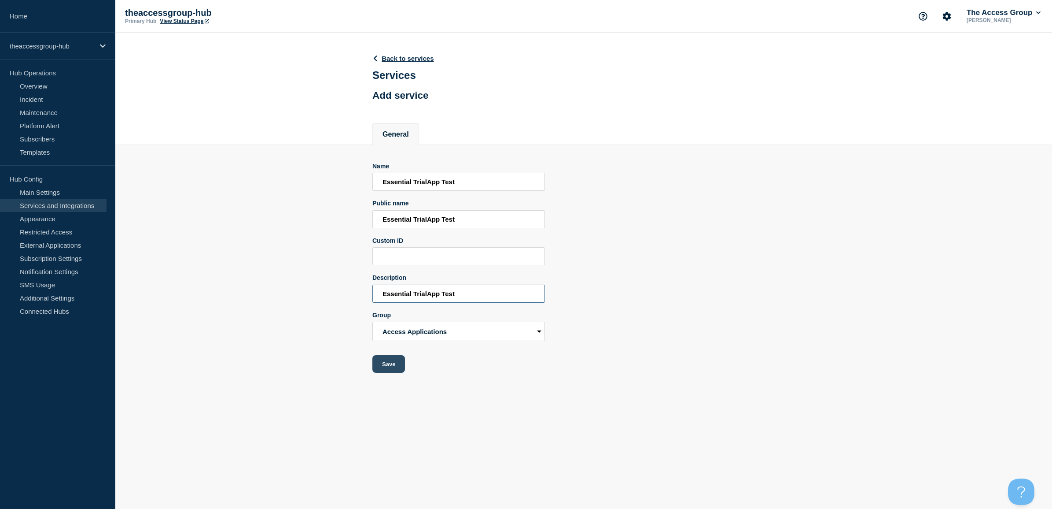
type input "Essential TrialApp Test"
click at [391, 363] on button "Save" at bounding box center [389, 364] width 33 height 18
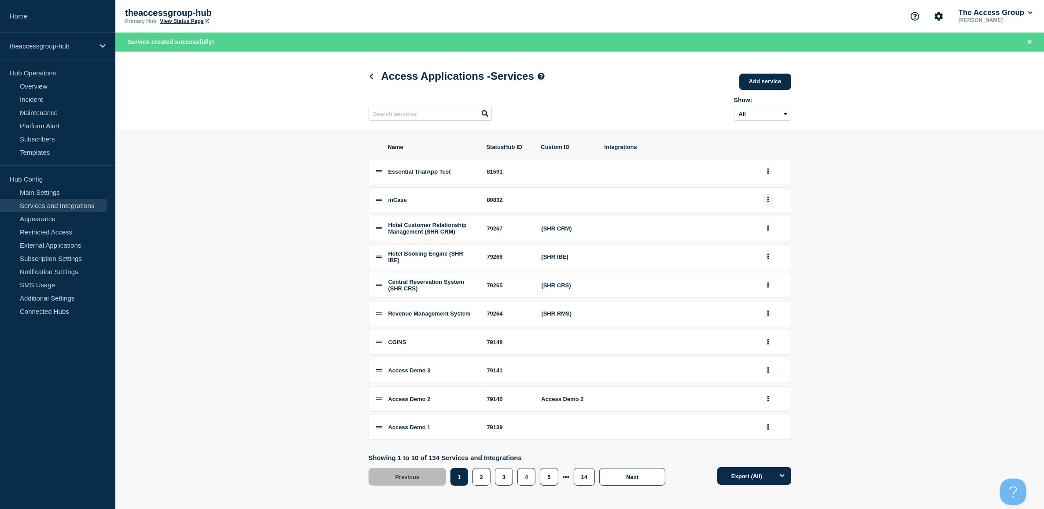
click at [764, 197] on button "group actions" at bounding box center [768, 200] width 11 height 14
click at [903, 208] on section "Name StatusHub ID Custom ID Integrations Essential TrialApp Test 81591 inCase 8…" at bounding box center [579, 313] width 929 height 369
